Goal: Information Seeking & Learning: Learn about a topic

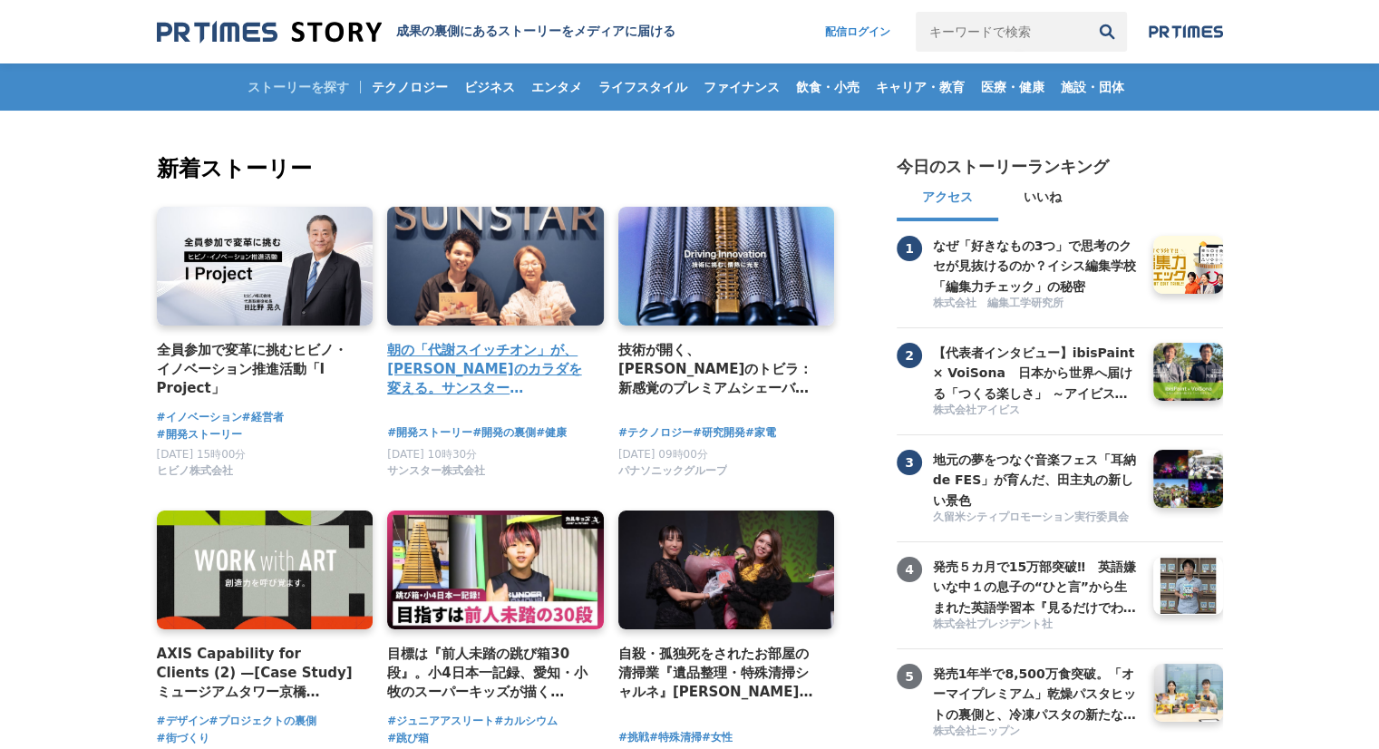
click at [387, 346] on h4 "朝の「代謝スイッチオン」が、未来のカラダを変える。サンスター「健康道場」から生まれた、新しい健康飲料の開発舞台裏" at bounding box center [488, 369] width 202 height 59
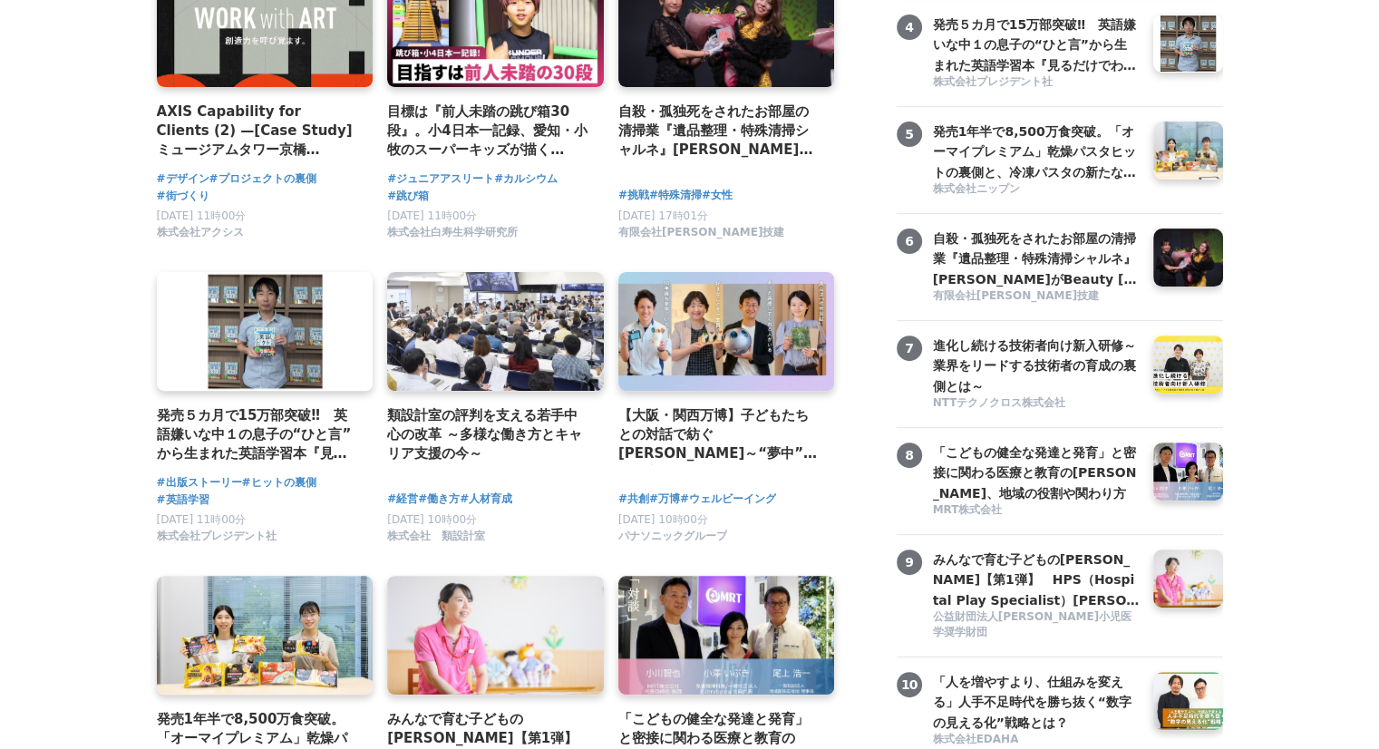
scroll to position [543, 0]
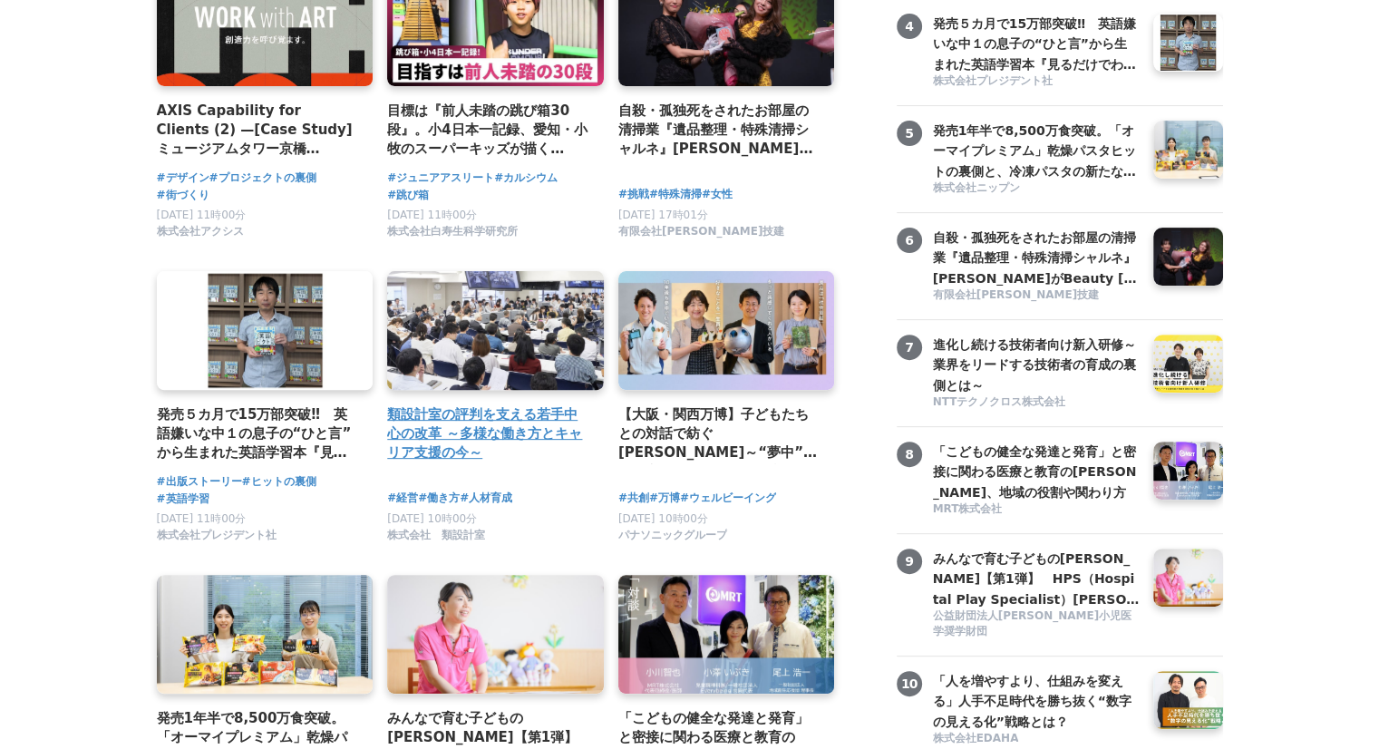
click at [519, 447] on h4 "類設計室の評判を支える若手中心の改革 ～多様な働き方とキャリア支援の今～" at bounding box center [488, 433] width 202 height 59
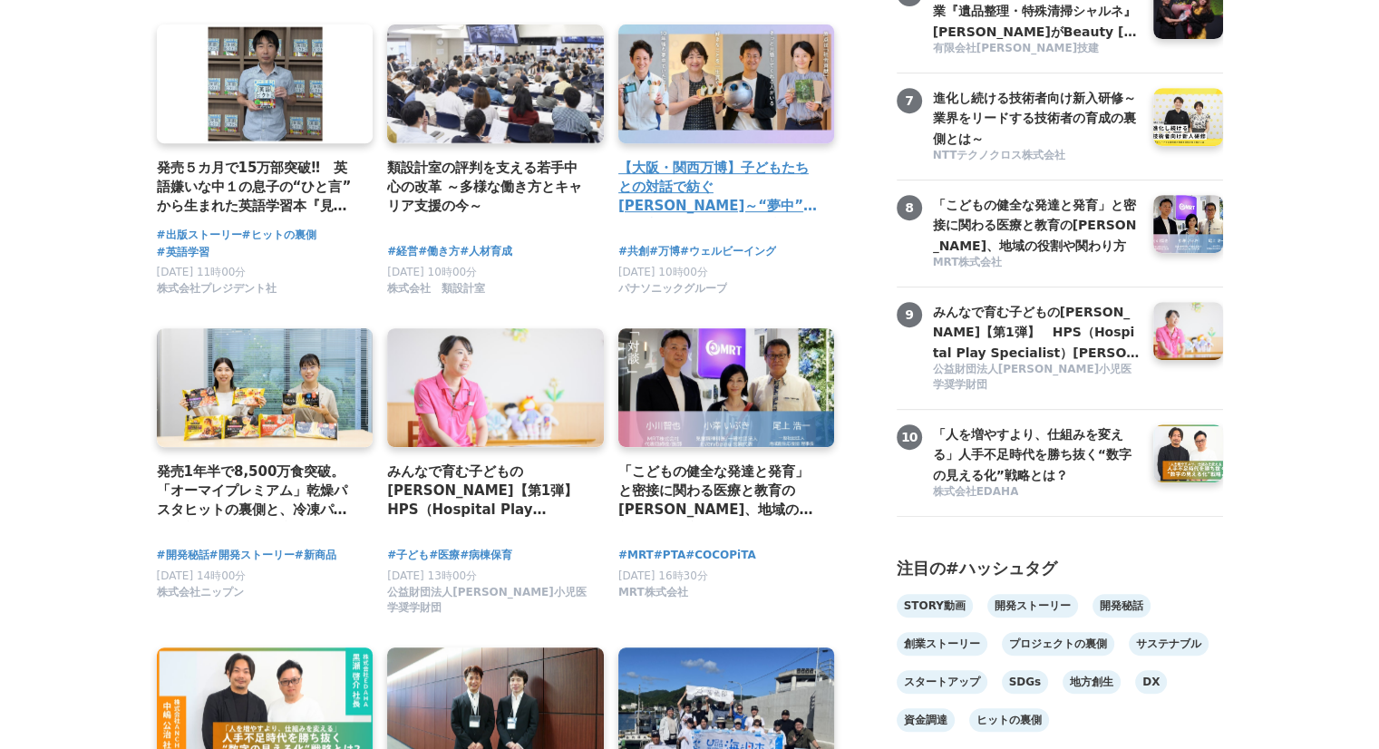
click at [752, 202] on h4 "【大阪・関西万博】子どもたちとの対話で紡ぐ未来～“夢中”の力を育む「Unlock FRプログラム」" at bounding box center [719, 187] width 202 height 59
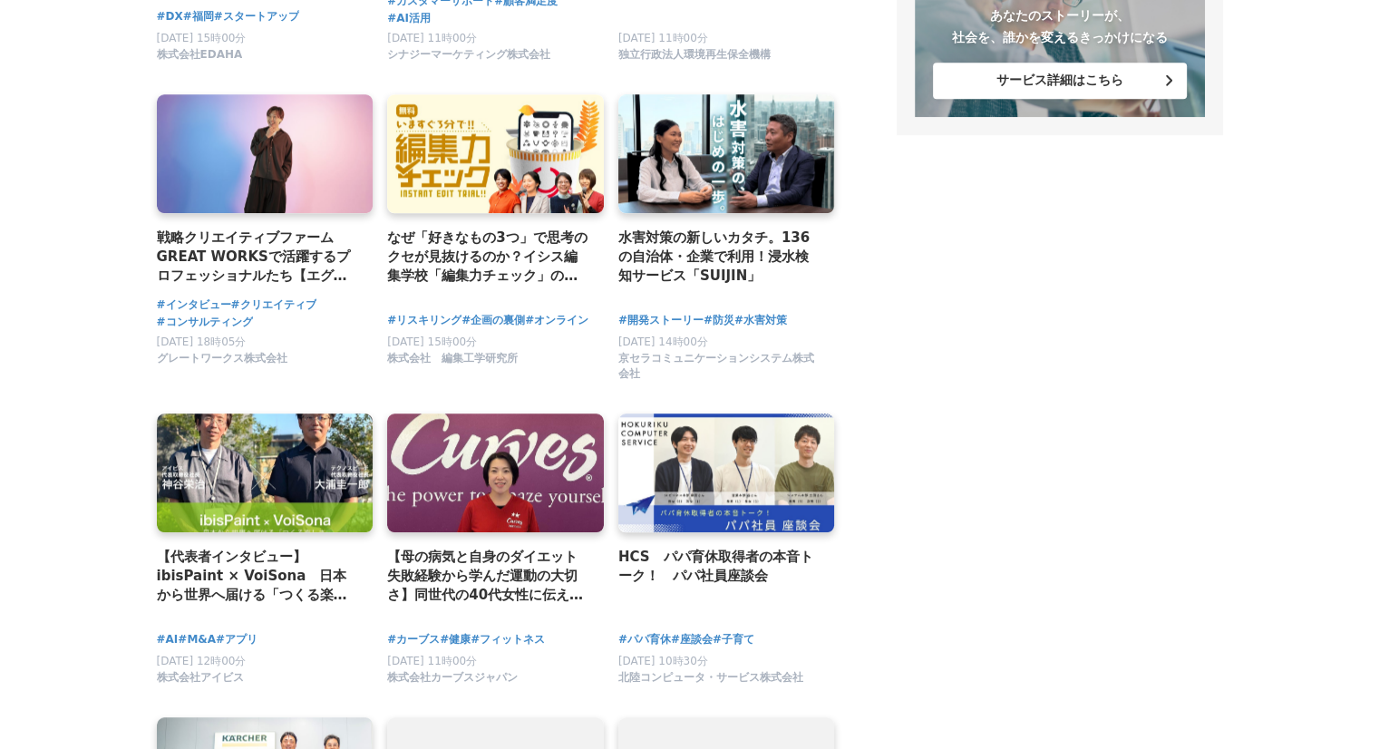
scroll to position [1646, 0]
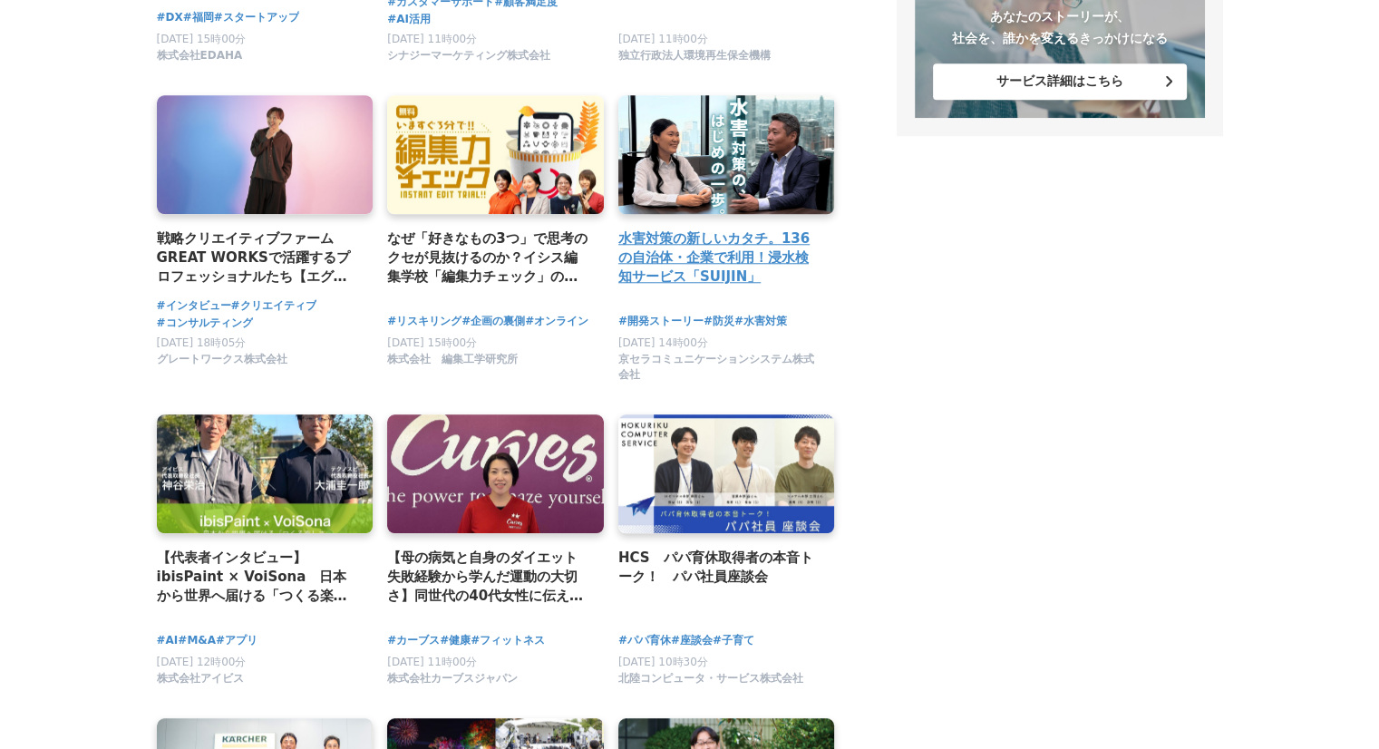
click at [723, 235] on h4 "水害対策の新しいカタチ。136の自治体・企業で利用！浸水検知サービス「SUIJIN」" at bounding box center [719, 257] width 202 height 59
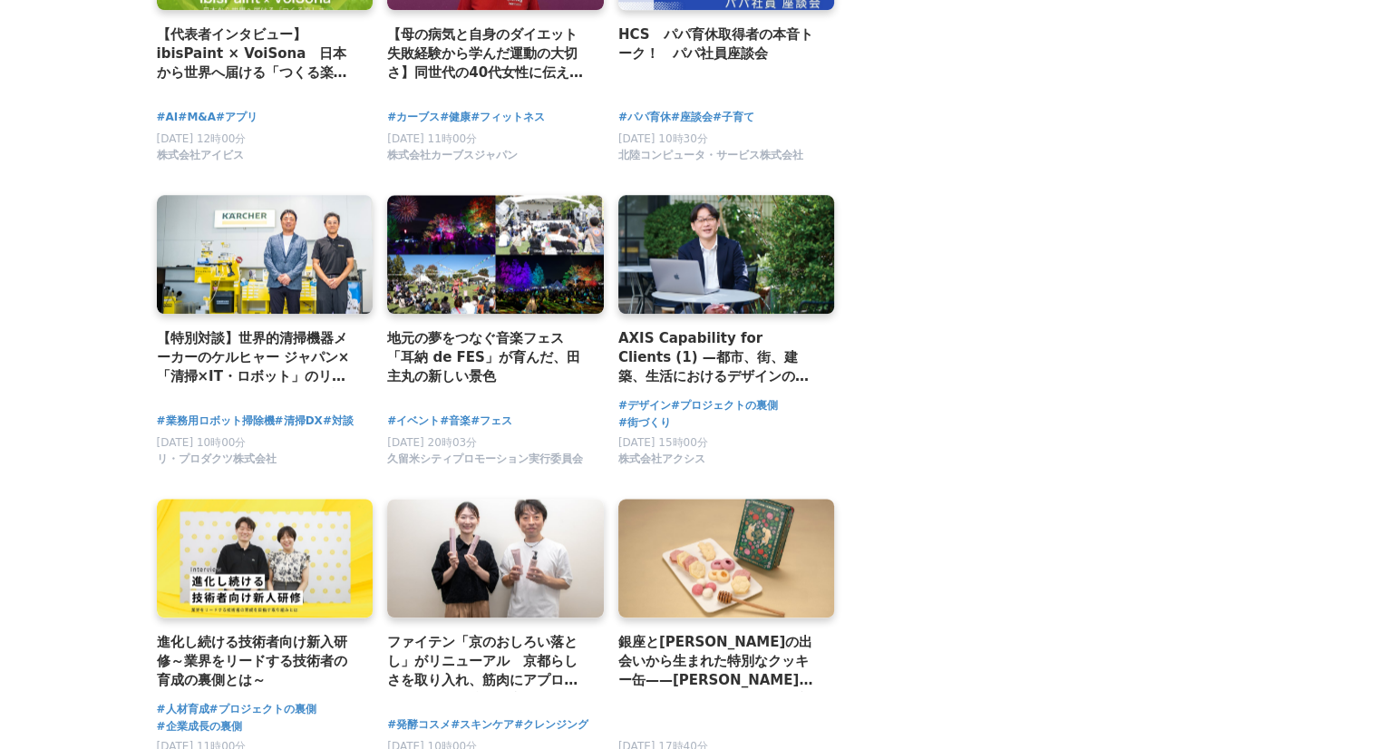
scroll to position [2171, 0]
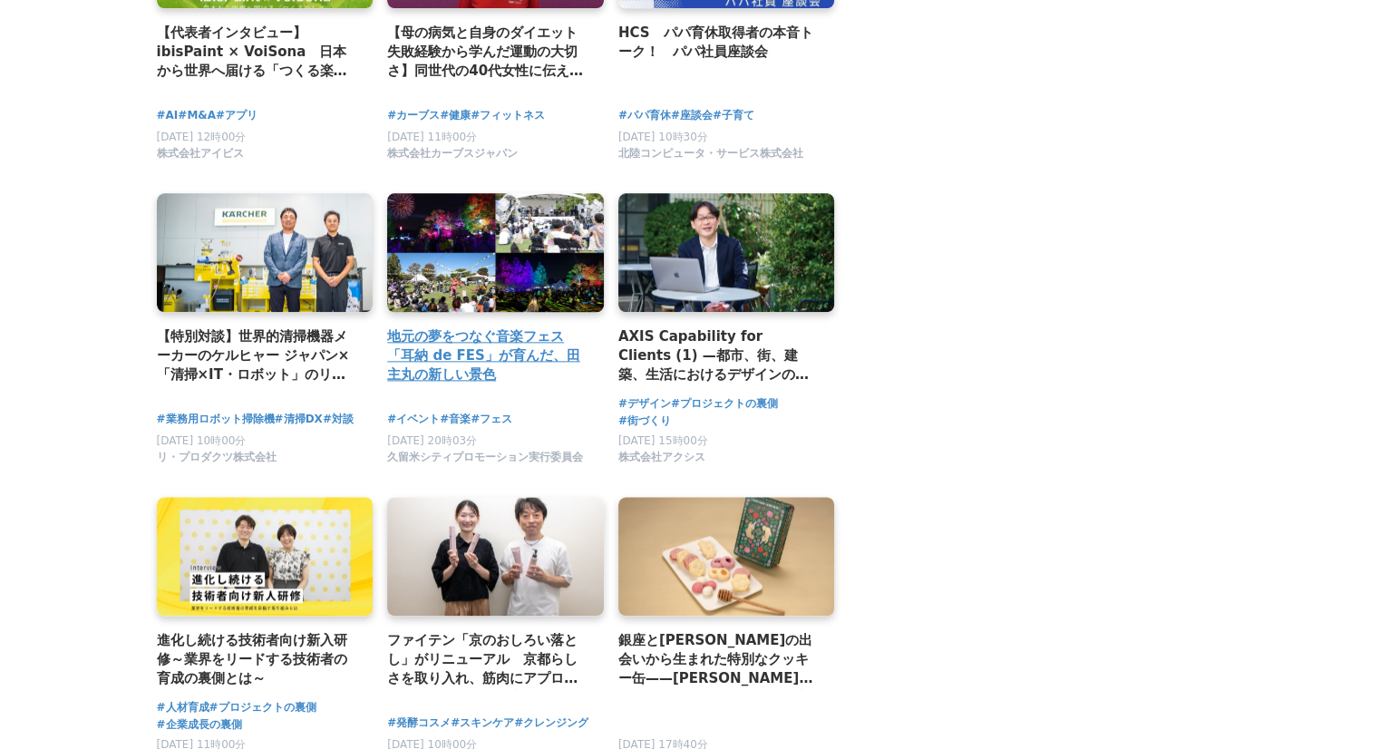
click at [481, 246] on link at bounding box center [496, 252] width 228 height 125
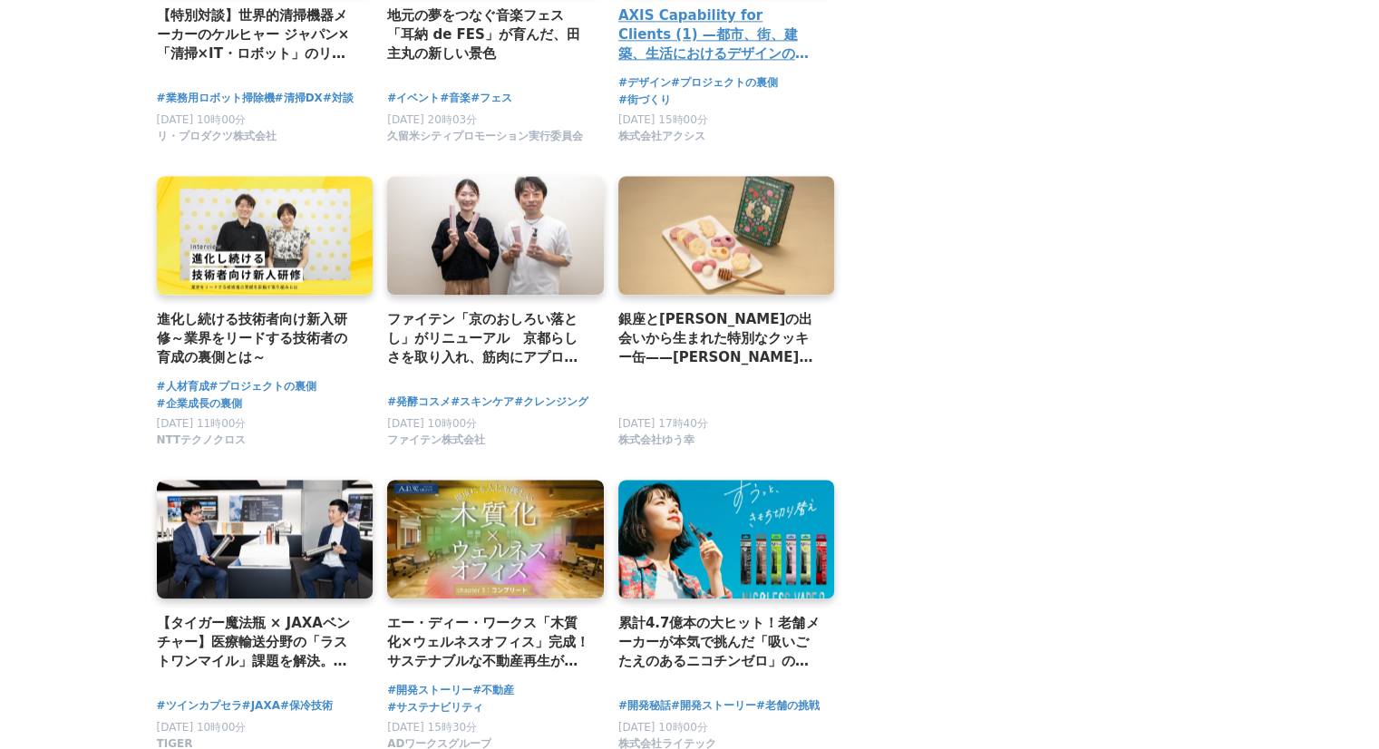
scroll to position [2493, 0]
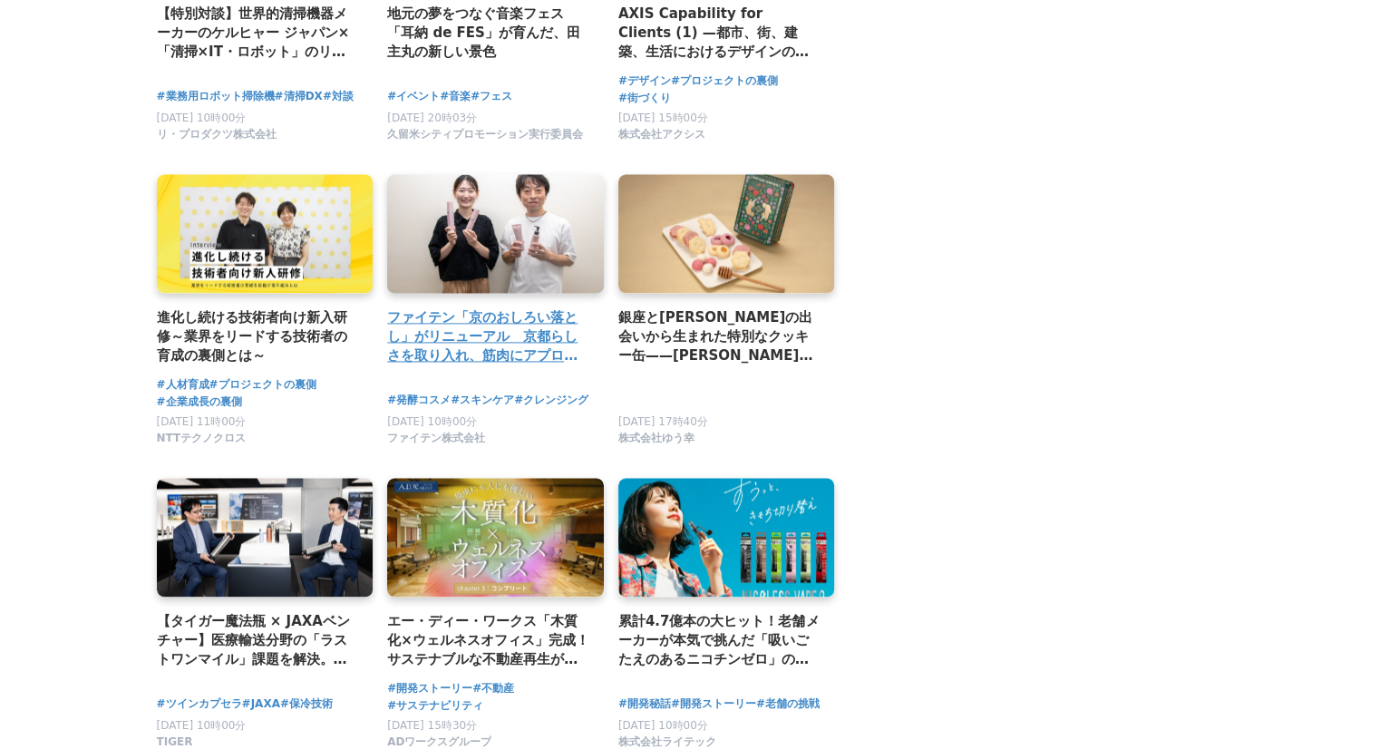
click at [522, 307] on div "ファイテン「京のおしろい落とし」がリニューアル　京都らしさを取り入れ、筋肉にアプローチする基礎化粧品が完成" at bounding box center [495, 273] width 217 height 199
click at [504, 345] on h2 "ファイテン「京のおしろい落とし」がリニューアル　京都らしさを取り入れ、筋肉にアプローチする基礎化粧品が完成" at bounding box center [488, 336] width 202 height 59
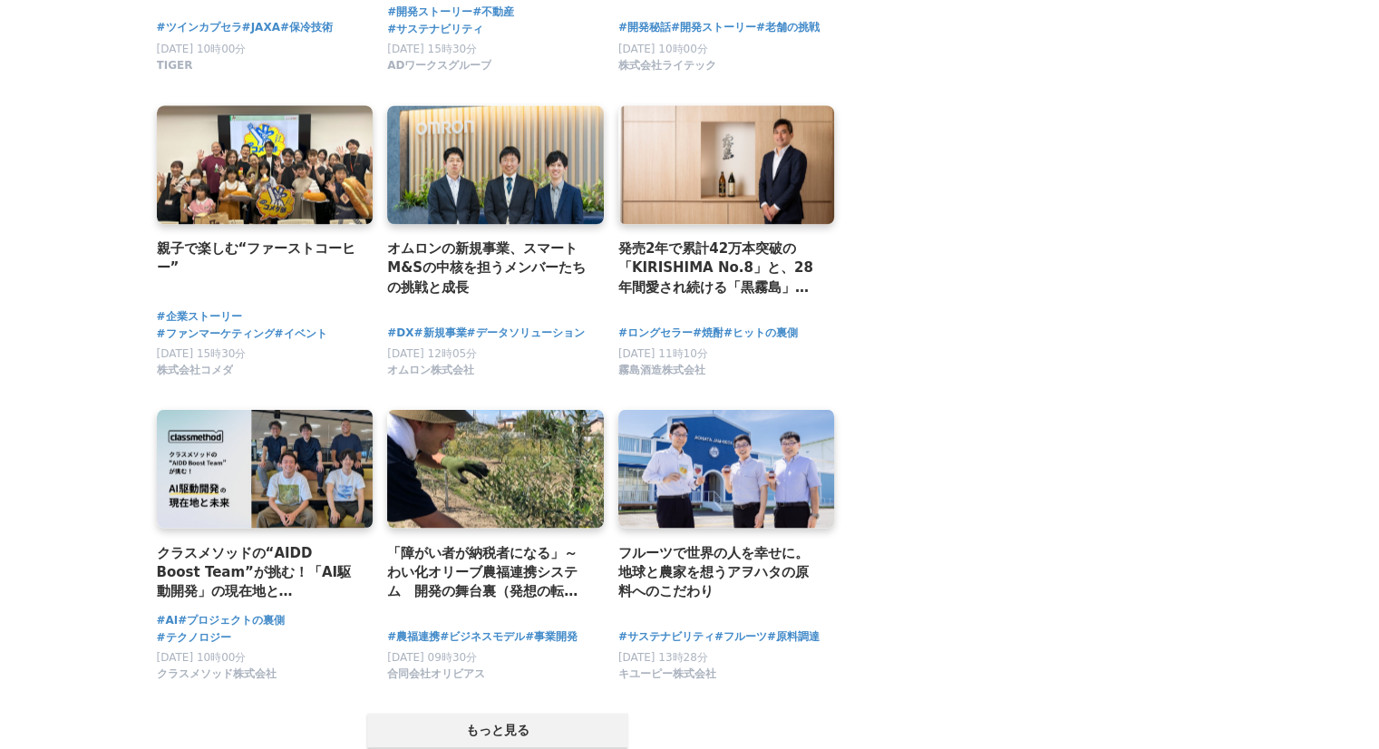
scroll to position [3170, 0]
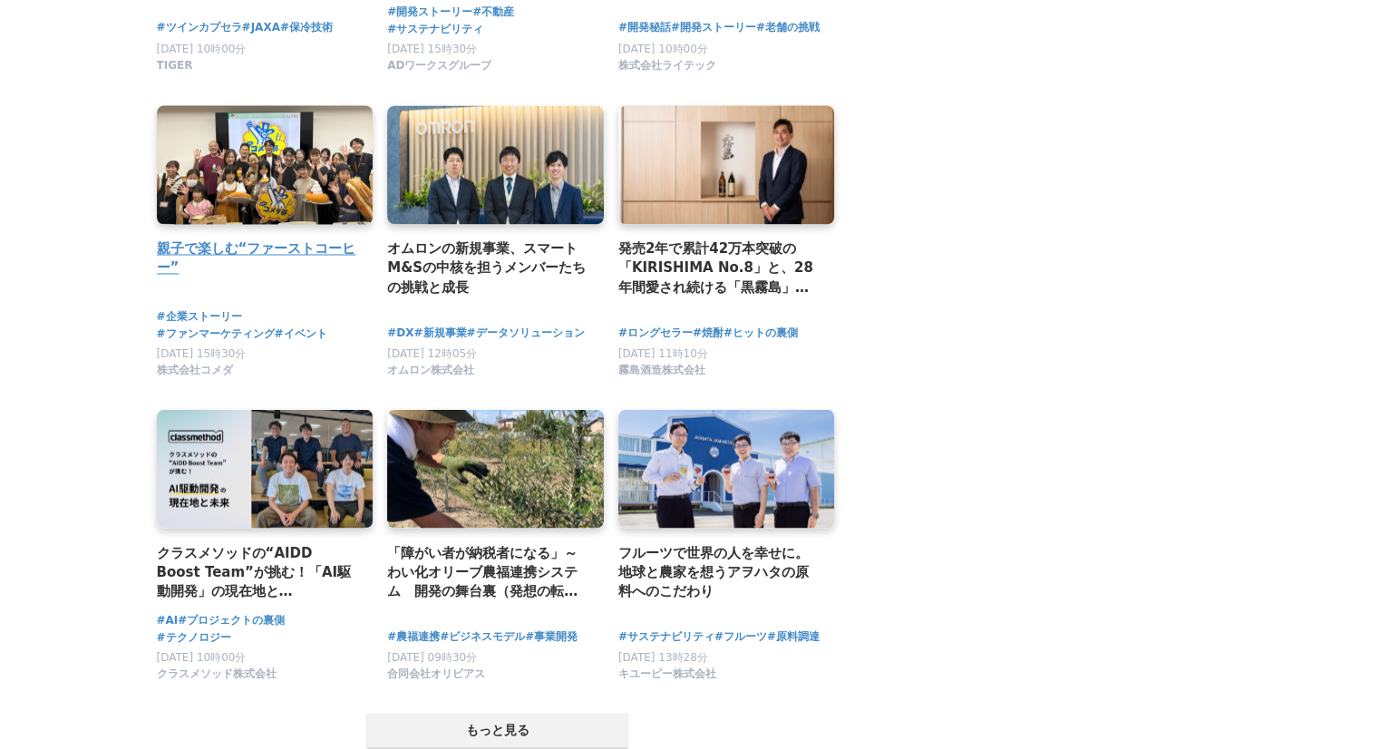
click at [228, 253] on h2 "親子で楽しむ“ファーストコーヒー”" at bounding box center [258, 258] width 202 height 40
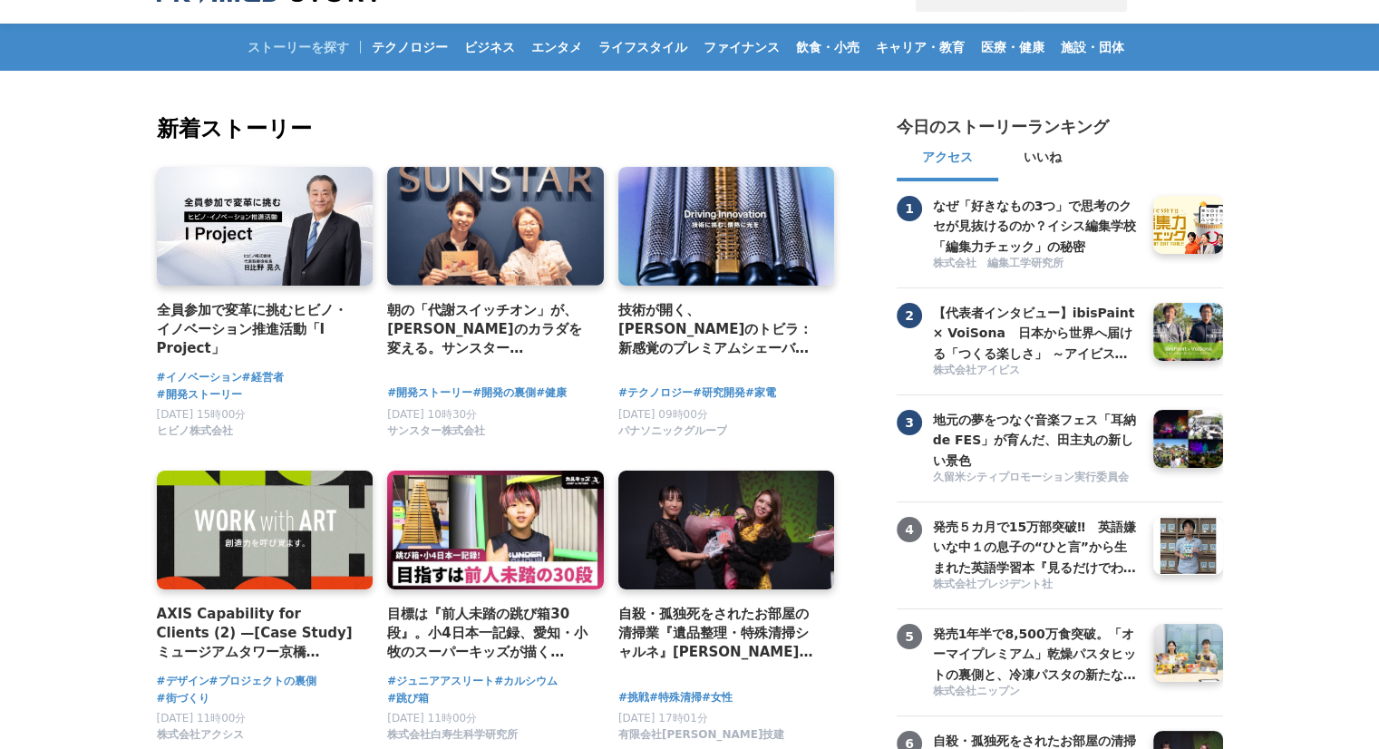
scroll to position [0, 0]
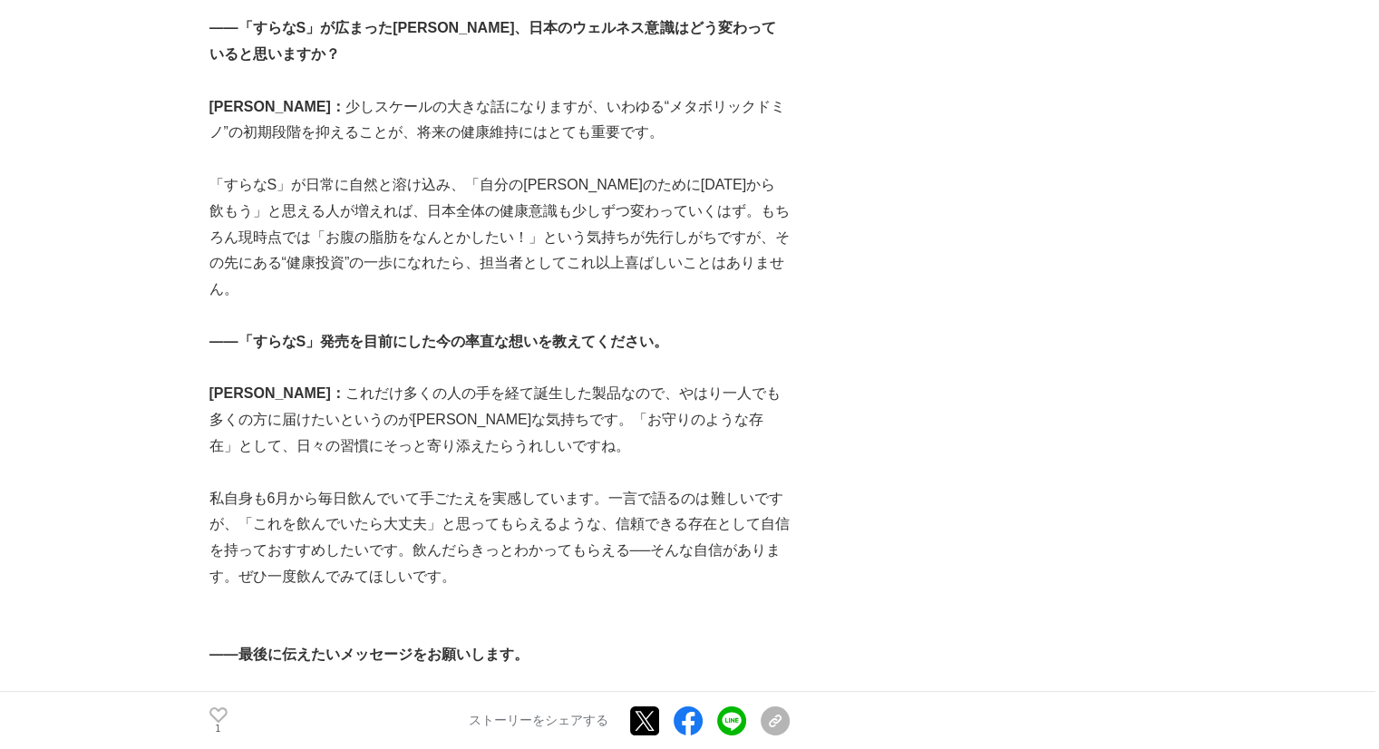
scroll to position [6847, 0]
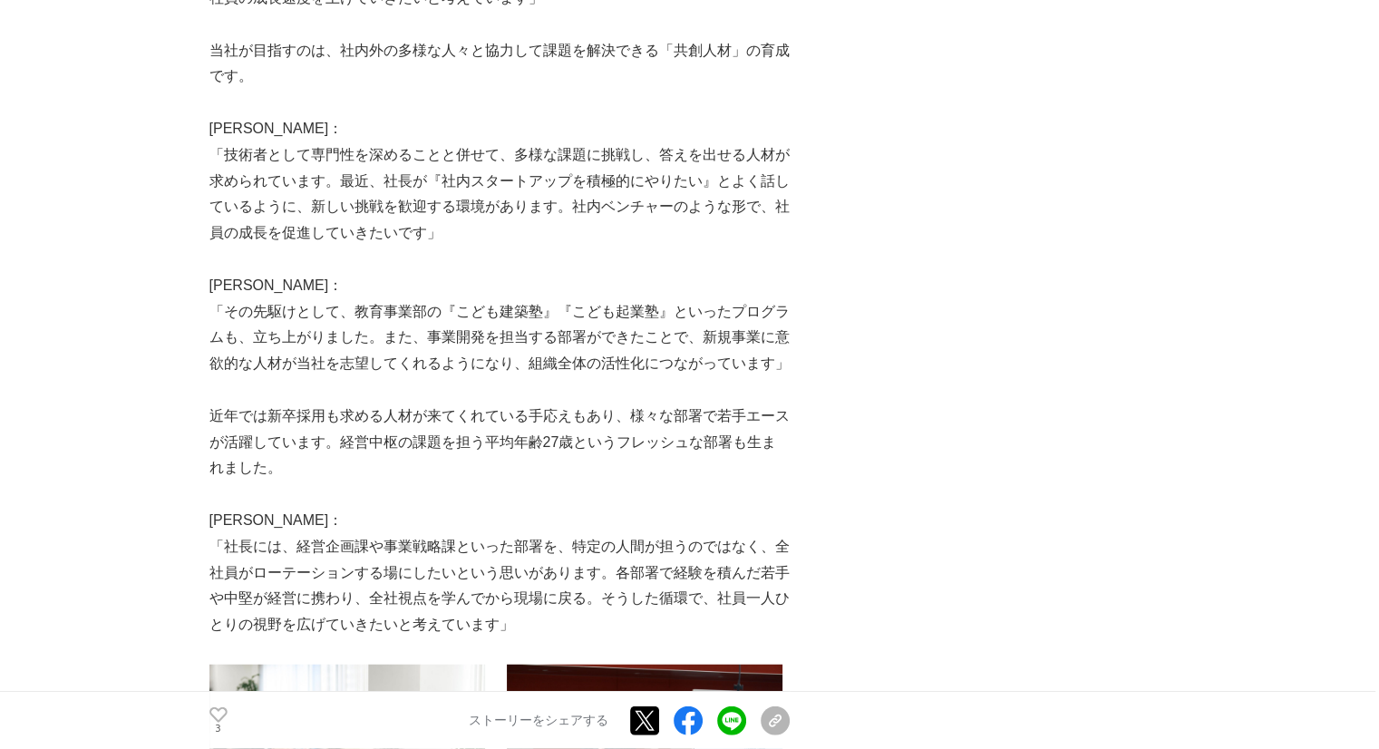
scroll to position [4583, 0]
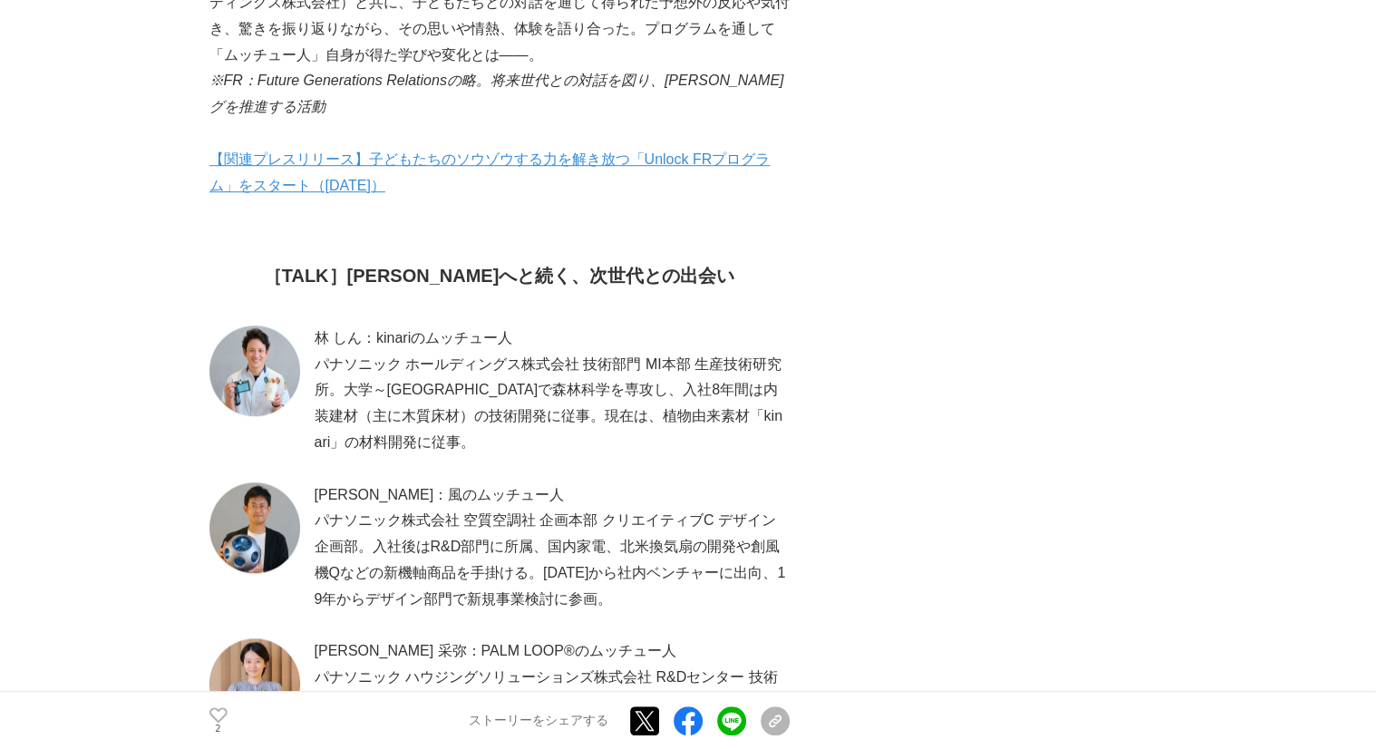
scroll to position [1135, 0]
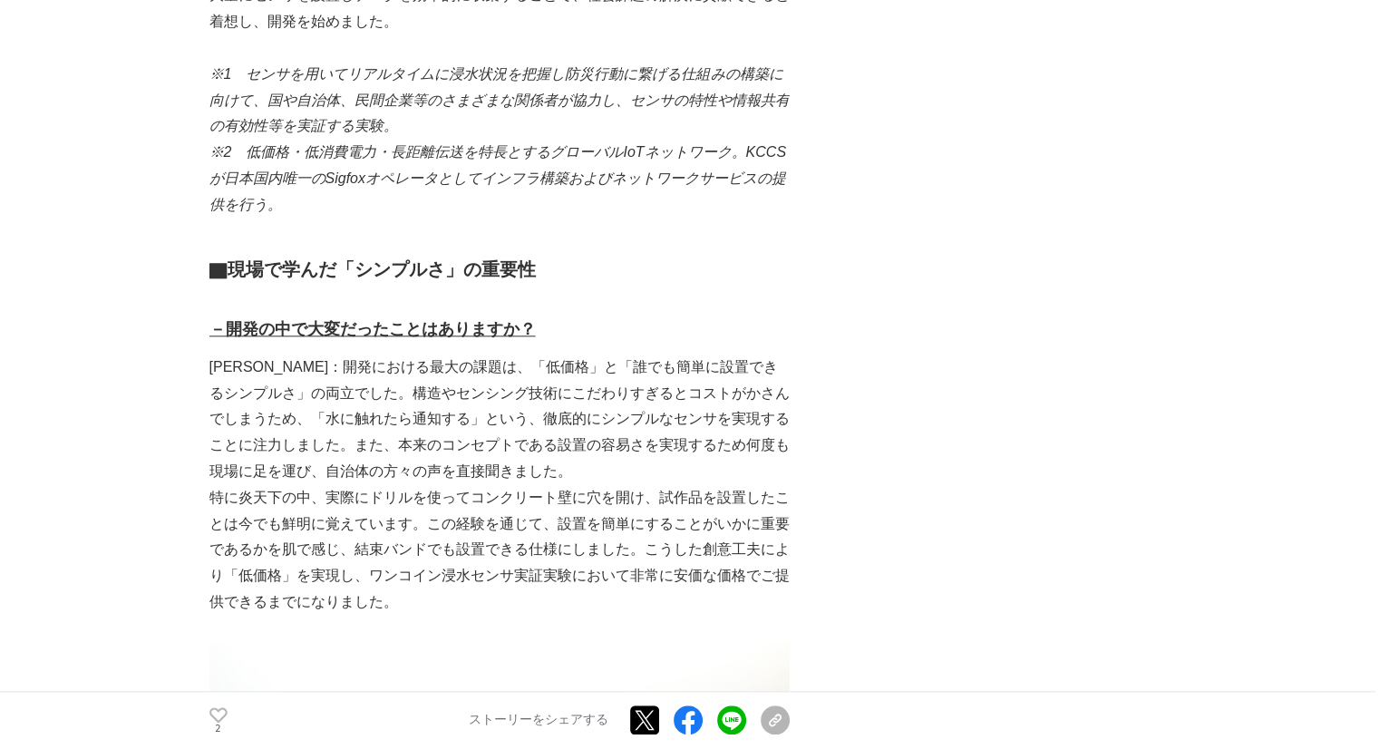
scroll to position [1863, 0]
click at [785, 413] on p "熊澤：開発における最大の課題は、「低価格」と「誰でも簡単に設置できるシンプルさ」の両立でした。構造やセンシング技術にこだわりすぎるとコストがかさんでしまうため…" at bounding box center [499, 419] width 580 height 131
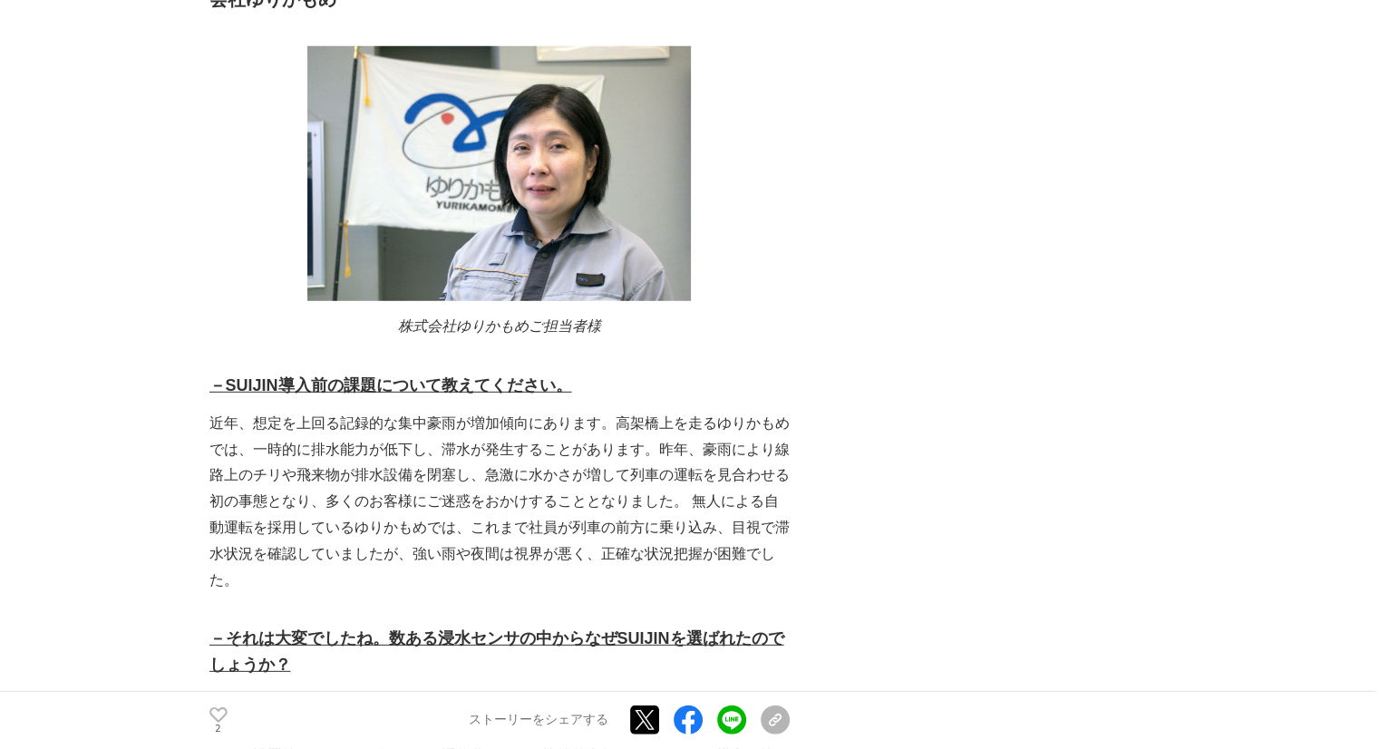
scroll to position [5182, 0]
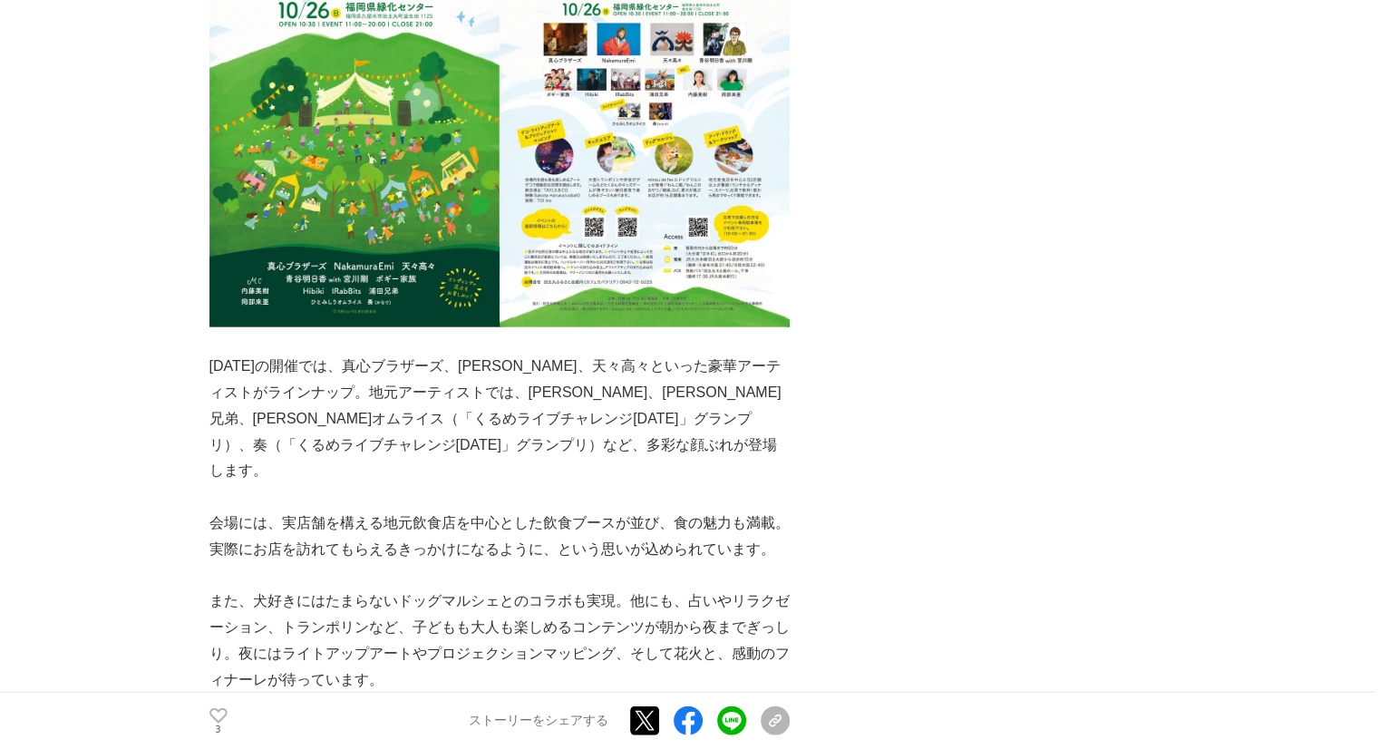
scroll to position [4657, 0]
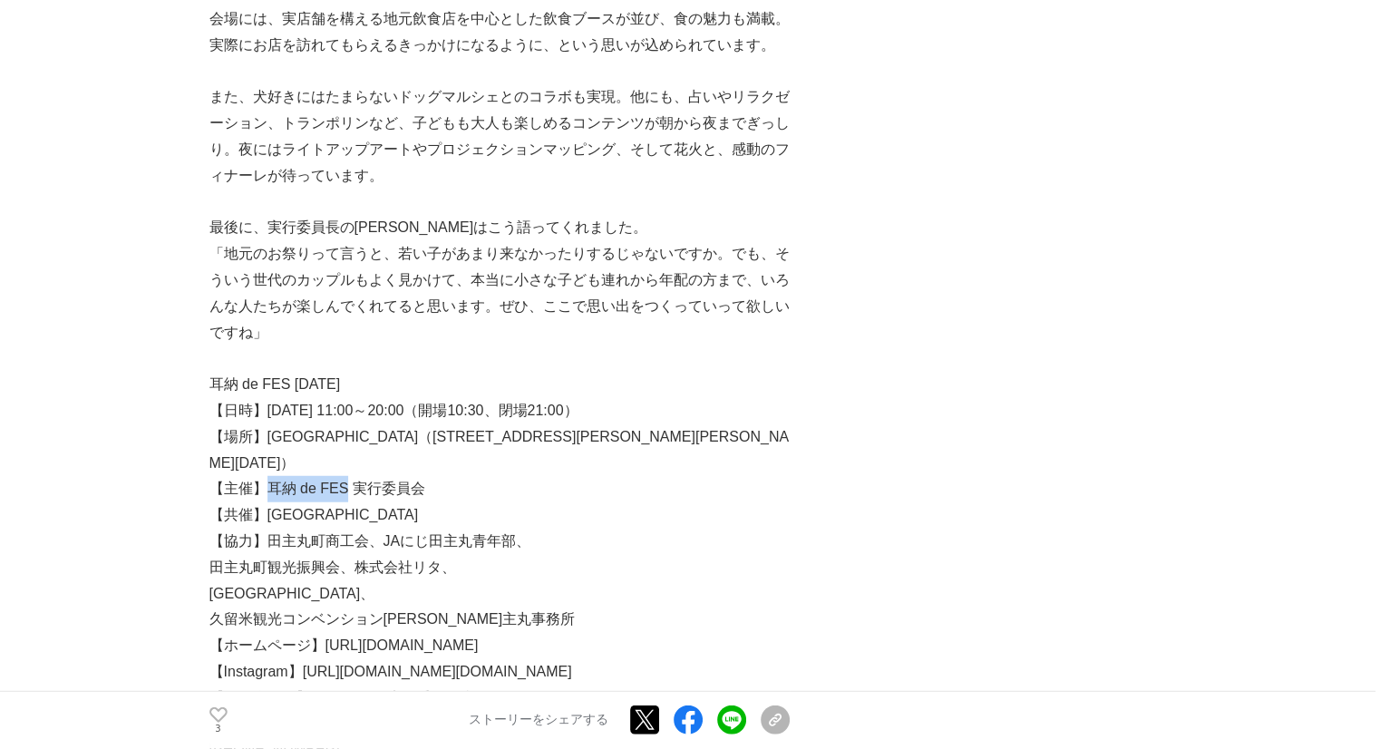
drag, startPoint x: 268, startPoint y: 360, endPoint x: 343, endPoint y: 357, distance: 74.4
click at [343, 476] on p "【主催】耳納 de FES 実行委員会" at bounding box center [499, 489] width 580 height 26
copy p "耳納 de FES"
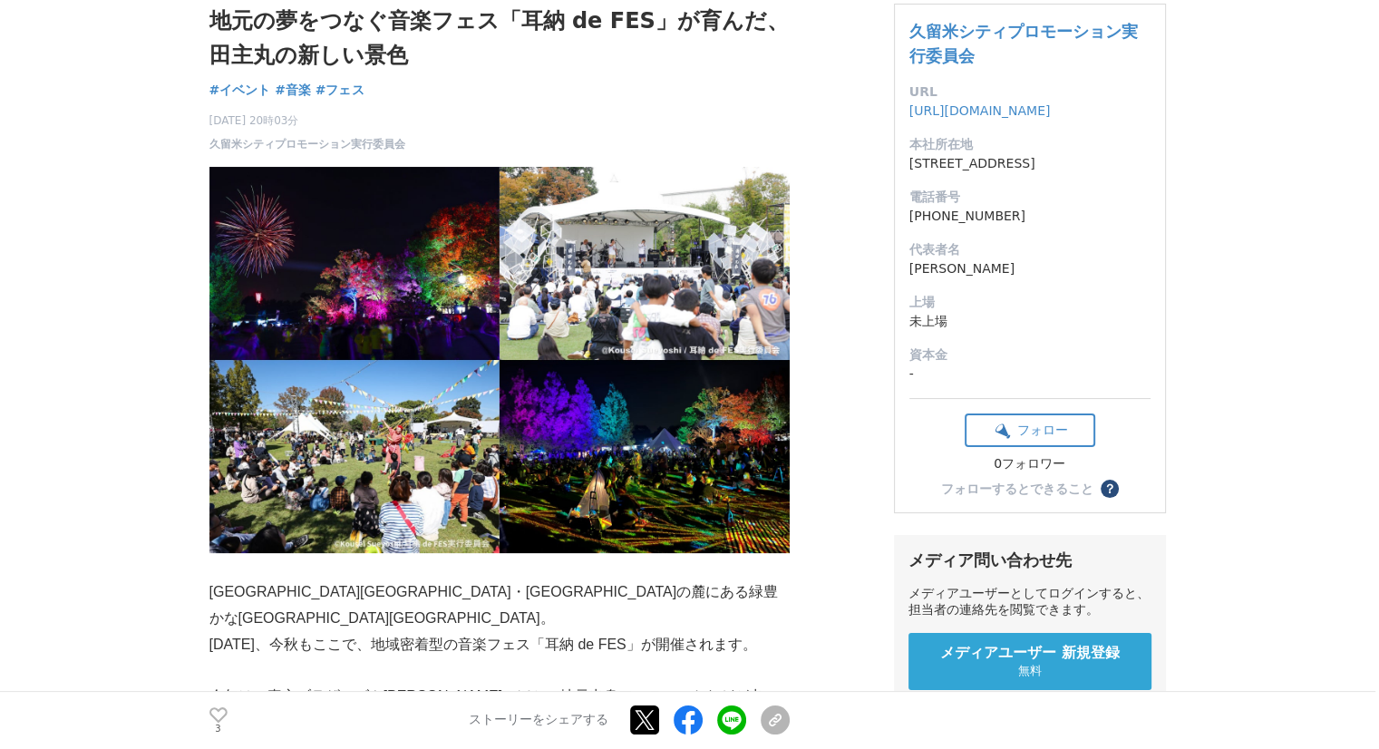
scroll to position [144, 0]
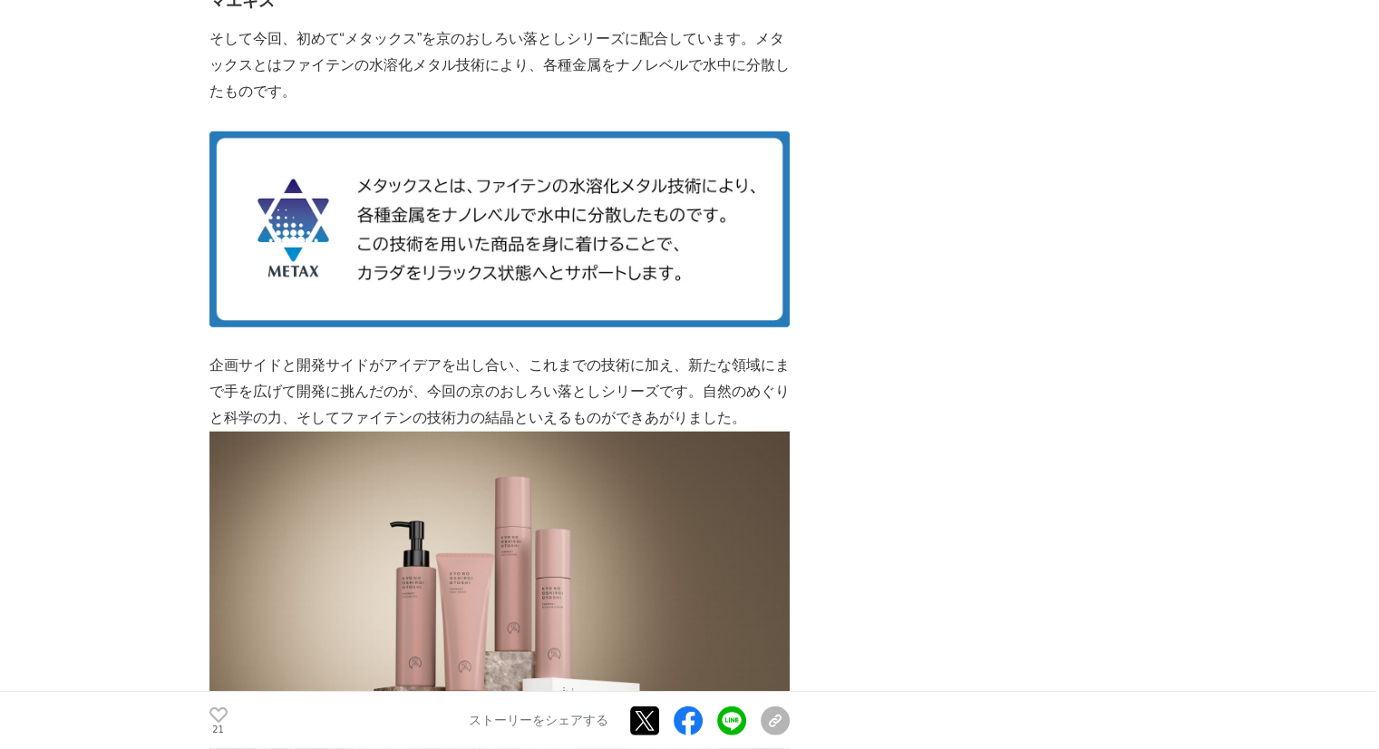
scroll to position [5210, 0]
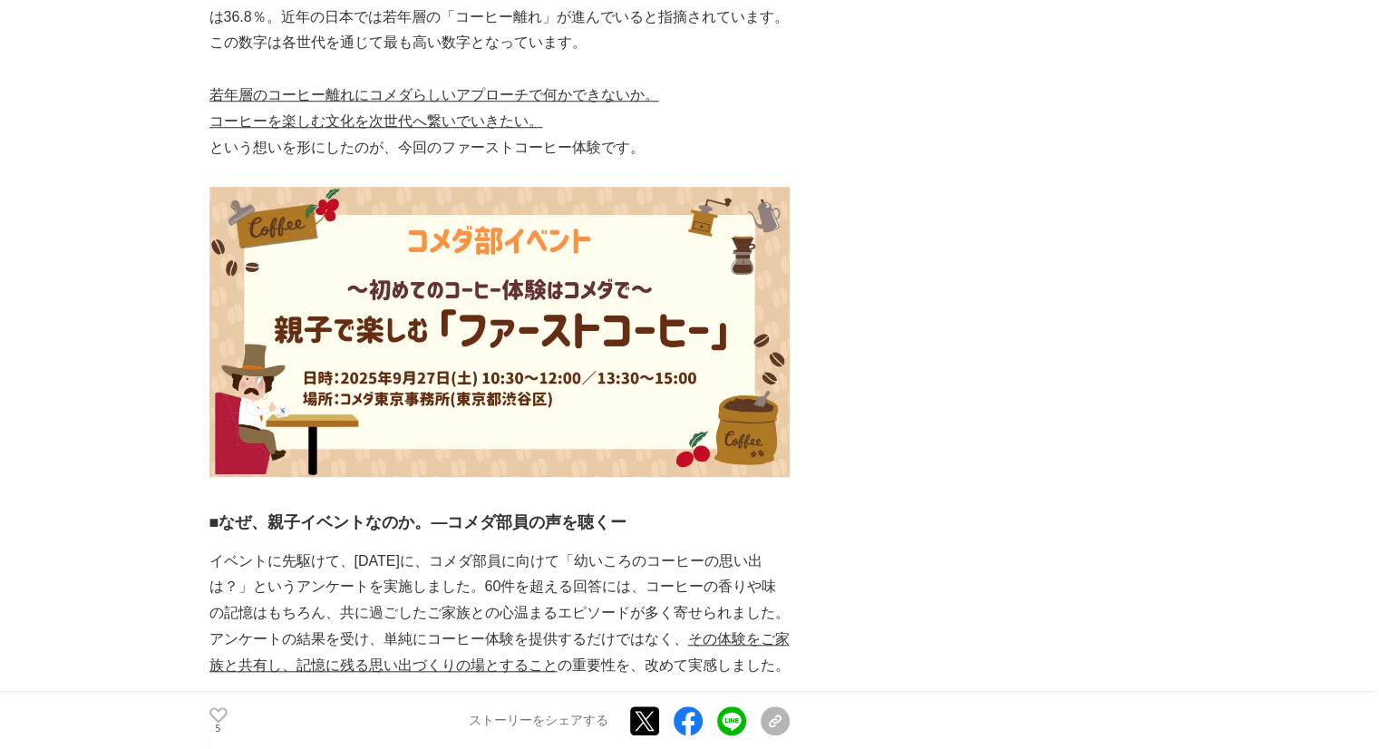
scroll to position [1849, 0]
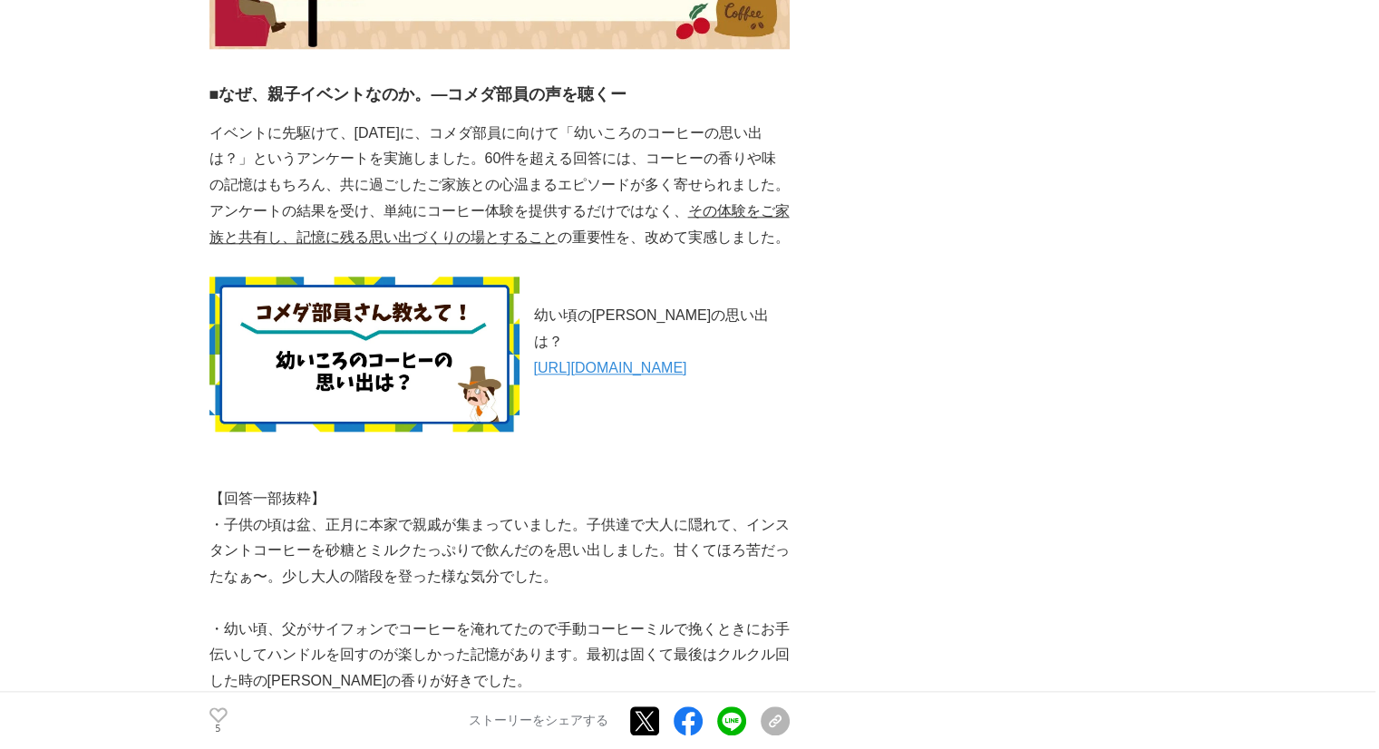
drag, startPoint x: 0, startPoint y: 0, endPoint x: 591, endPoint y: 364, distance: 694.0
click at [591, 364] on link "[URL][DOMAIN_NAME]" at bounding box center [610, 367] width 153 height 15
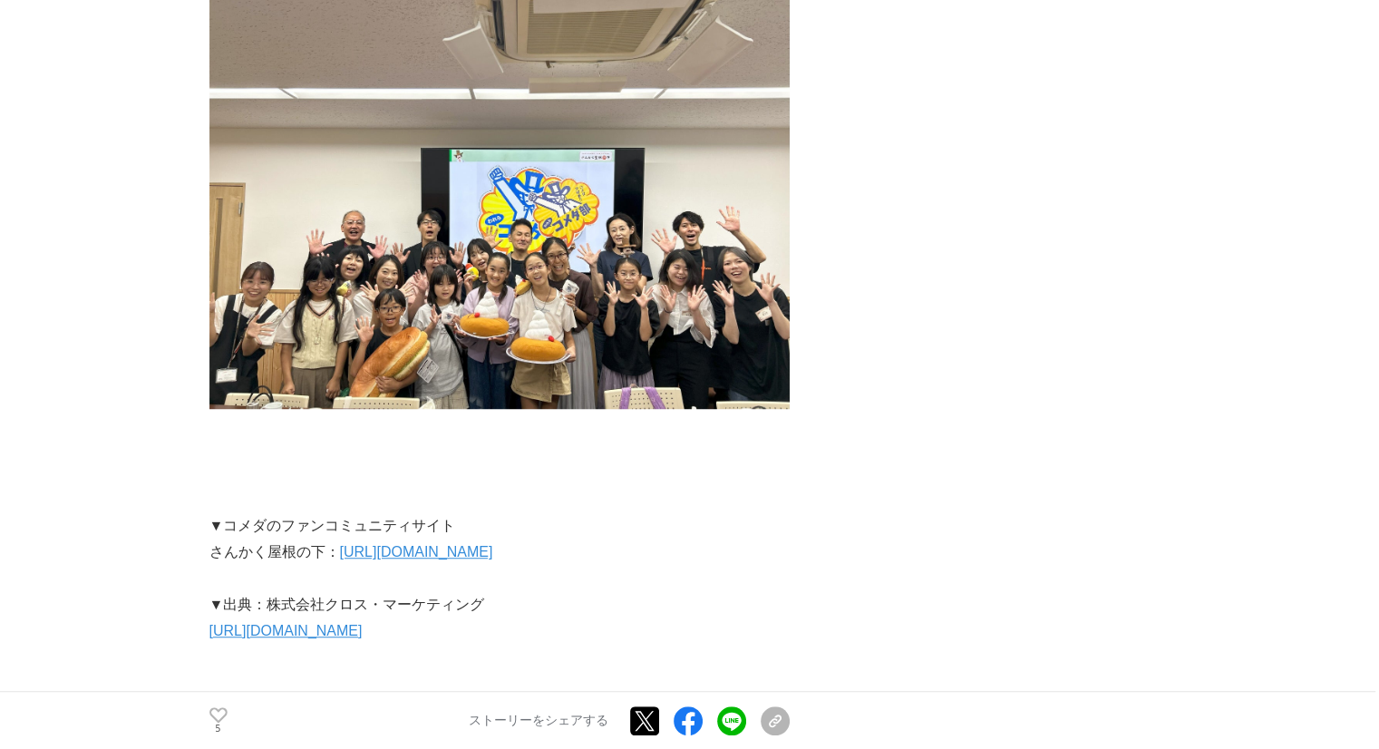
scroll to position [8153, 0]
